Goal: Information Seeking & Learning: Learn about a topic

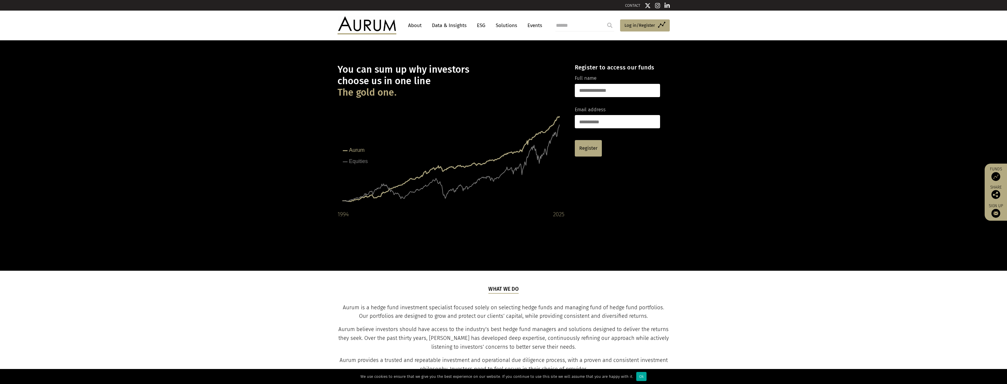
click at [445, 28] on link "Data & Insights" at bounding box center [449, 25] width 41 height 11
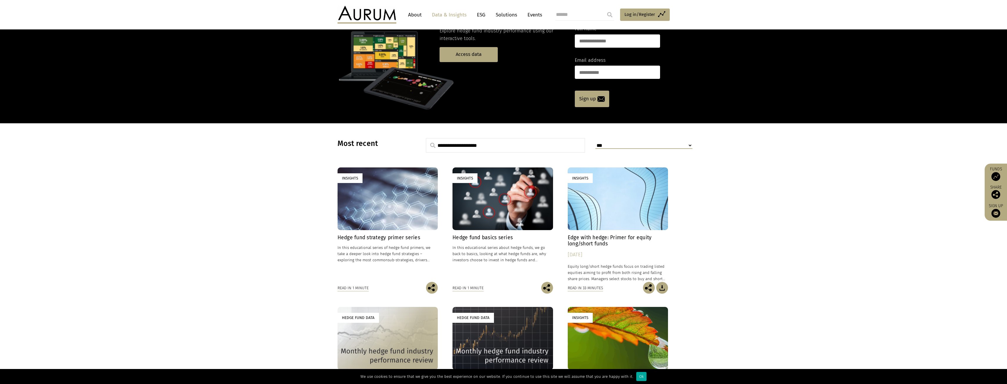
scroll to position [59, 0]
